Goal: Find specific page/section: Find specific page/section

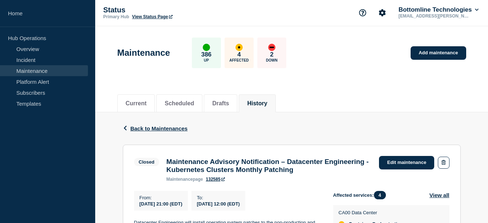
click at [31, 73] on link "Maintenance" at bounding box center [44, 70] width 88 height 11
